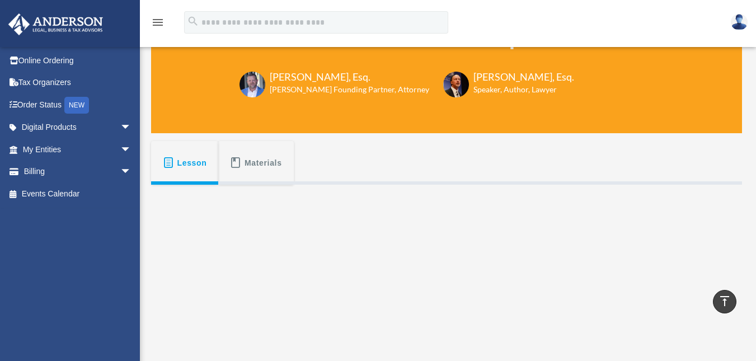
scroll to position [83, 0]
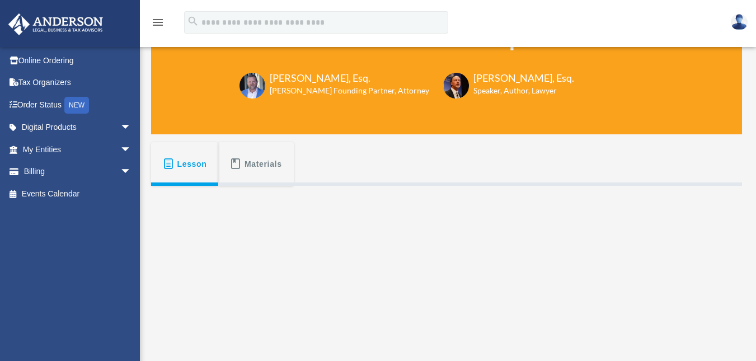
click at [244, 164] on span "Materials" at bounding box center [262, 164] width 37 height 20
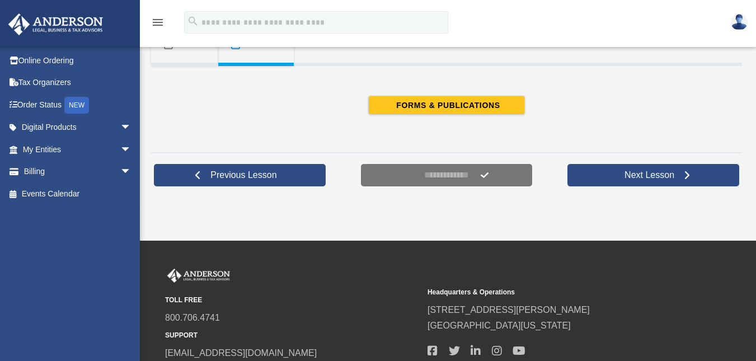
scroll to position [203, 0]
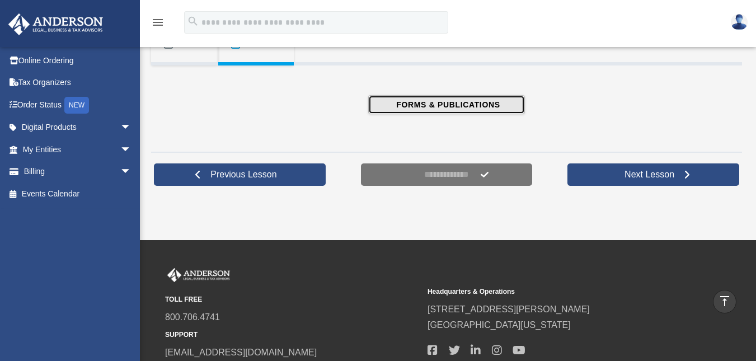
click at [445, 100] on span "FORMS & PUBLICATIONS" at bounding box center [446, 104] width 107 height 11
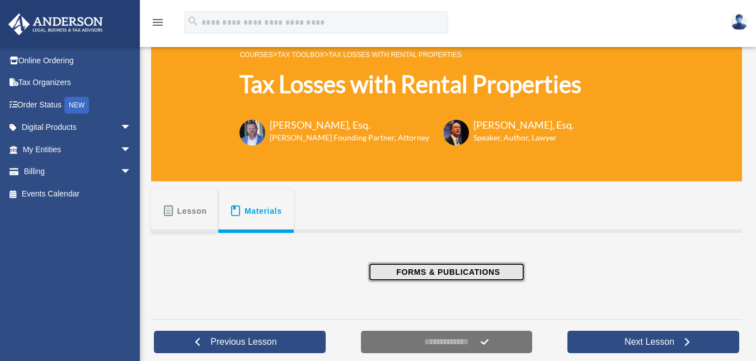
scroll to position [0, 0]
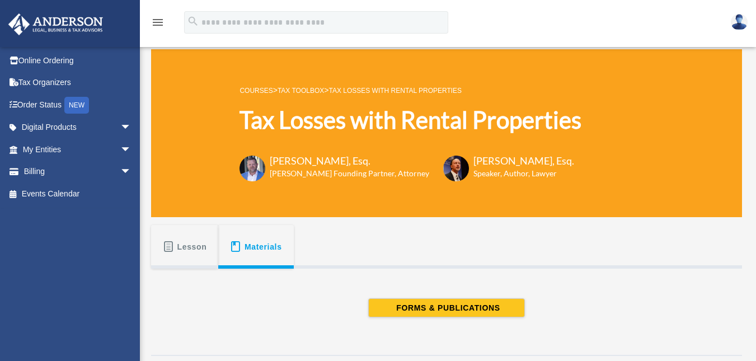
click at [177, 234] on button "Lesson" at bounding box center [184, 247] width 67 height 44
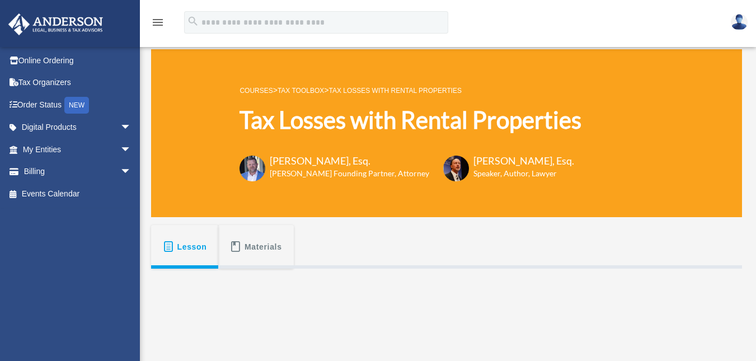
click at [314, 88] on link "Tax Toolbox" at bounding box center [300, 91] width 46 height 8
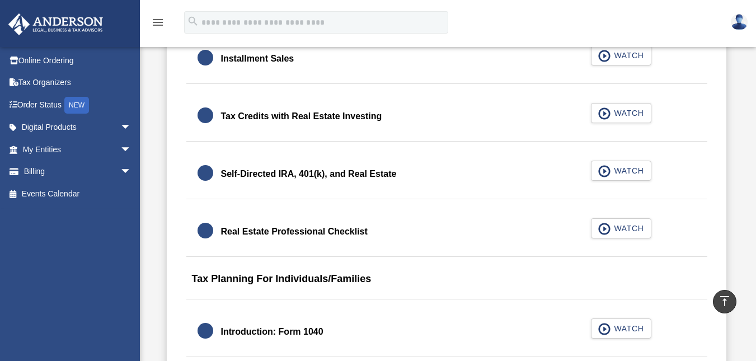
scroll to position [1401, 0]
click at [351, 111] on div "Tax Credits with Real Estate Investing" at bounding box center [301, 116] width 161 height 16
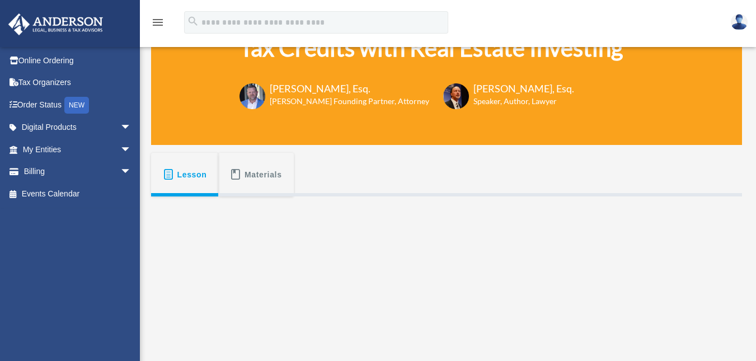
scroll to position [72, 0]
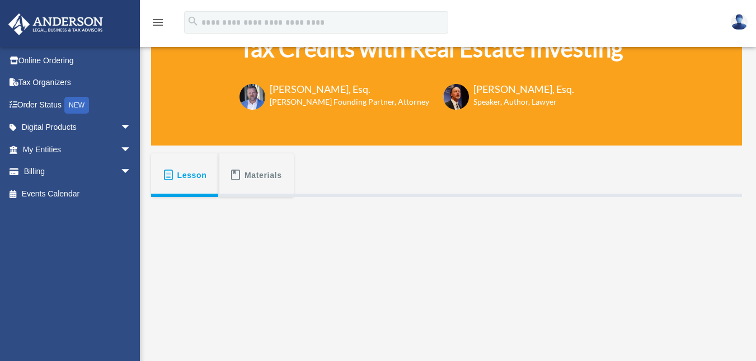
click at [251, 166] on span "Materials" at bounding box center [262, 175] width 37 height 20
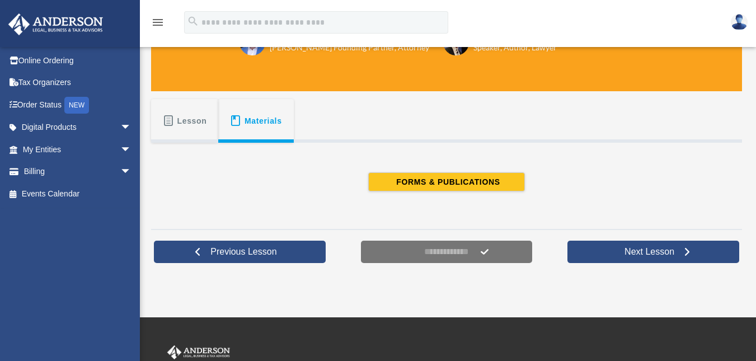
scroll to position [125, 0]
